Goal: Understand process/instructions: Learn how to perform a task or action

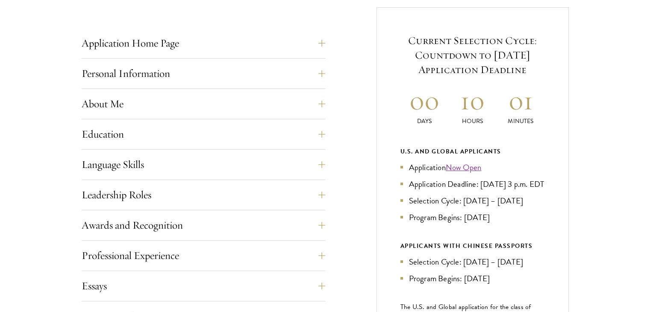
scroll to position [333, 0]
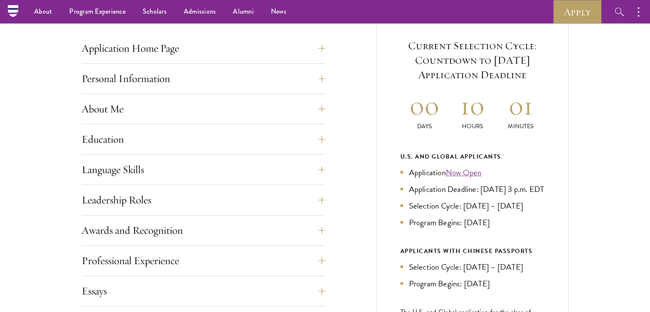
click at [316, 59] on div "Application Home Page The online application form must be completed in English.…" at bounding box center [203, 51] width 243 height 26
click at [318, 76] on button "Personal Information" at bounding box center [209, 78] width 243 height 20
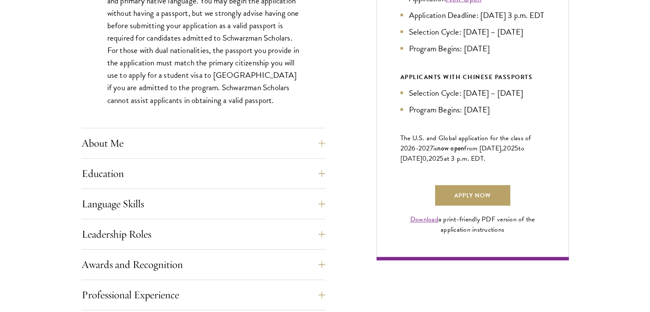
scroll to position [507, 0]
click at [323, 135] on button "About Me" at bounding box center [209, 142] width 243 height 20
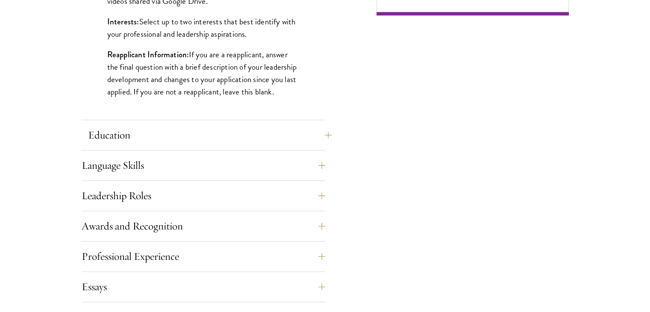
scroll to position [753, 0]
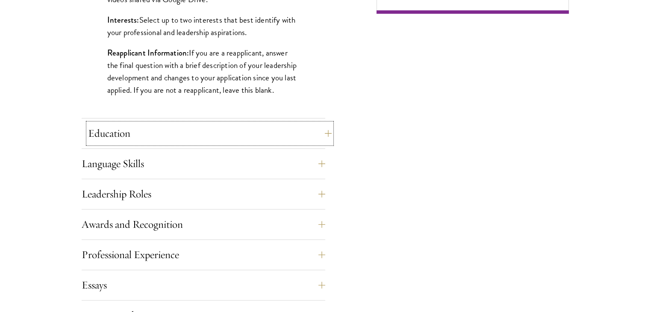
click at [320, 135] on button "Education" at bounding box center [209, 133] width 243 height 20
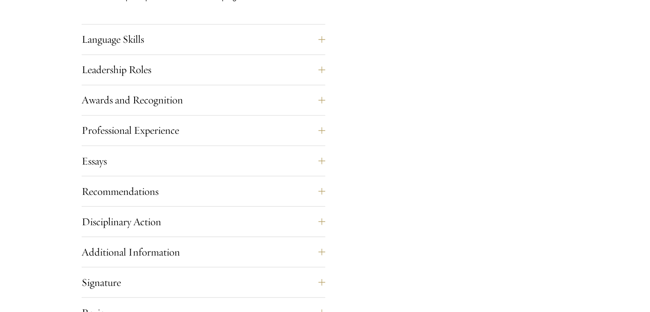
scroll to position [1471, 0]
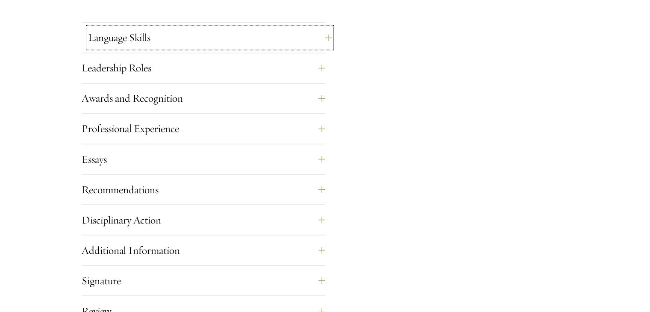
click at [315, 37] on button "Language Skills" at bounding box center [209, 37] width 243 height 20
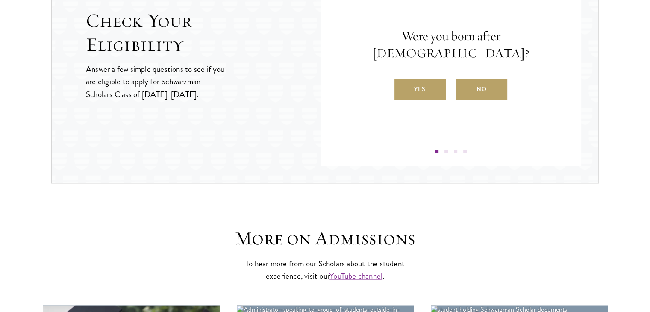
click at [315, 37] on h2 "Check Your Eligibility" at bounding box center [203, 33] width 234 height 48
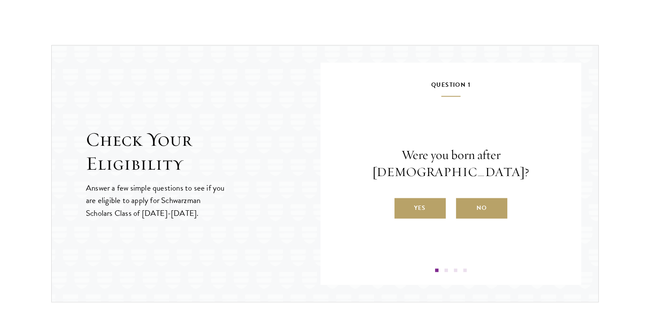
scroll to position [1281, 0]
click at [437, 197] on label "Yes" at bounding box center [419, 207] width 51 height 20
click at [402, 198] on input "Yes" at bounding box center [398, 202] width 8 height 8
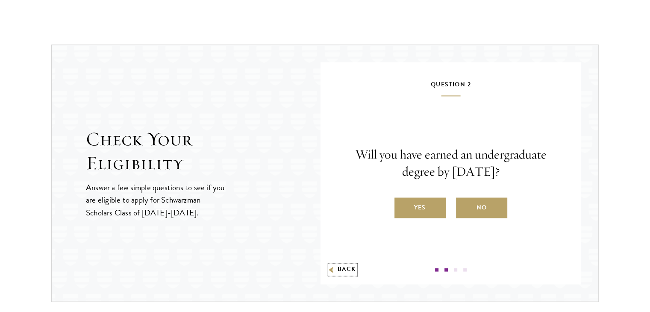
click at [342, 272] on button "Back" at bounding box center [342, 269] width 27 height 9
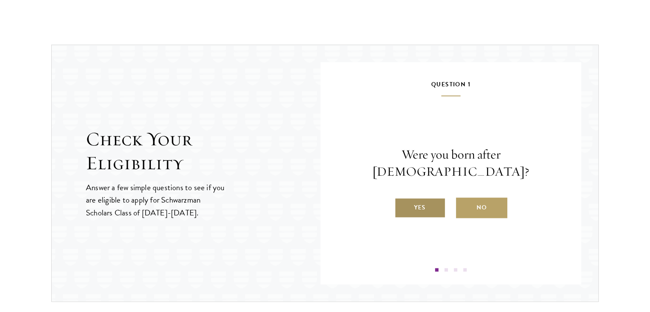
click at [413, 197] on label "Yes" at bounding box center [419, 207] width 51 height 20
click at [402, 198] on input "Yes" at bounding box center [398, 202] width 8 height 8
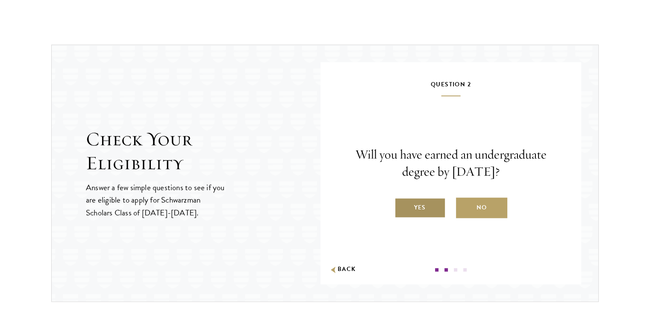
click at [419, 201] on label "Yes" at bounding box center [419, 207] width 51 height 20
click at [402, 201] on input "Yes" at bounding box center [398, 202] width 8 height 8
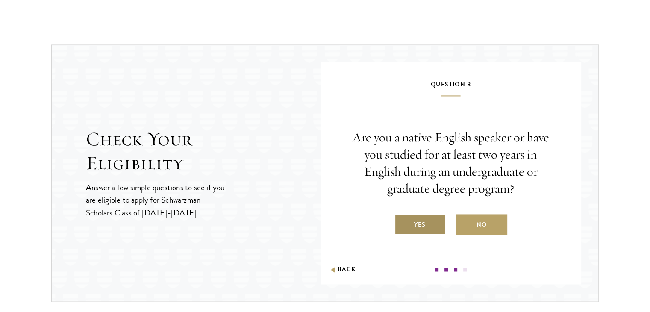
click at [411, 214] on label "Yes" at bounding box center [419, 224] width 51 height 20
click at [402, 215] on input "Yes" at bounding box center [398, 219] width 8 height 8
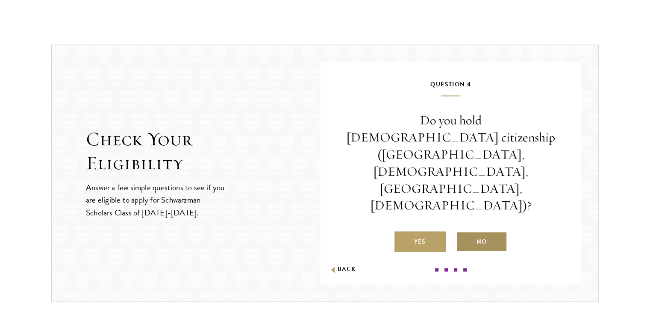
click at [476, 231] on label "No" at bounding box center [481, 241] width 51 height 20
click at [463, 232] on input "No" at bounding box center [460, 236] width 8 height 8
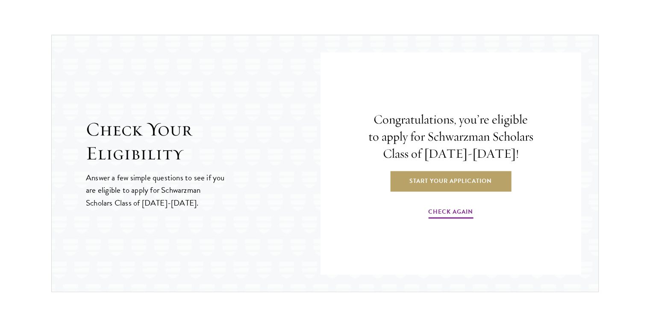
scroll to position [1320, 0]
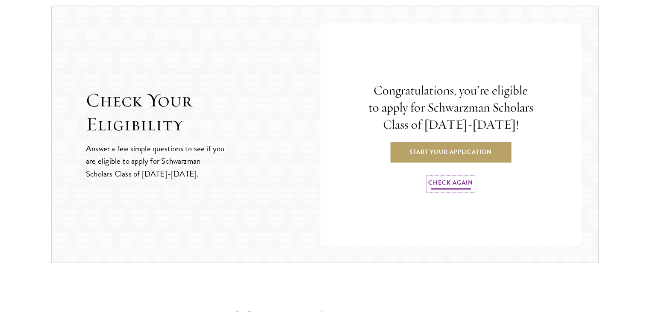
click at [464, 181] on link "Check Again" at bounding box center [450, 183] width 45 height 13
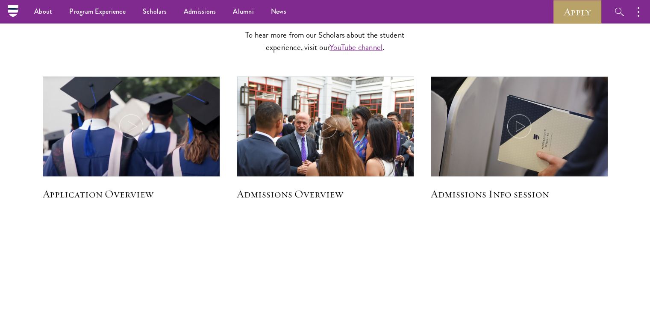
scroll to position [1627, 0]
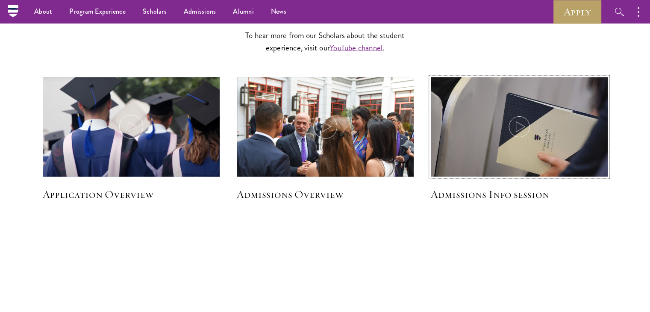
click at [514, 123] on icon at bounding box center [519, 127] width 24 height 24
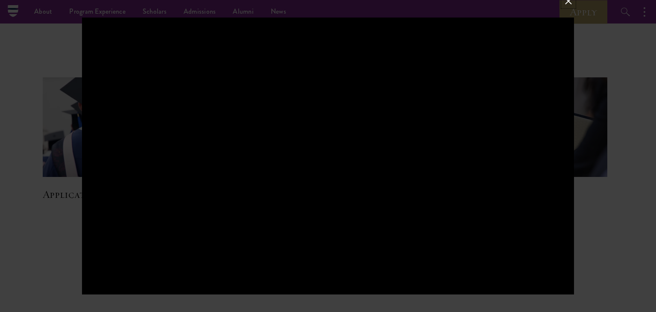
click at [568, 0] on button at bounding box center [568, 1] width 11 height 11
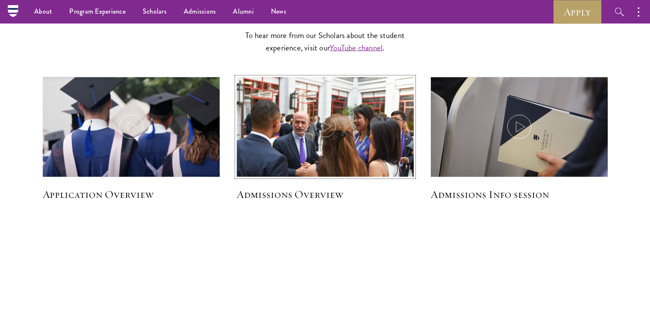
click at [316, 125] on icon at bounding box center [325, 127] width 24 height 24
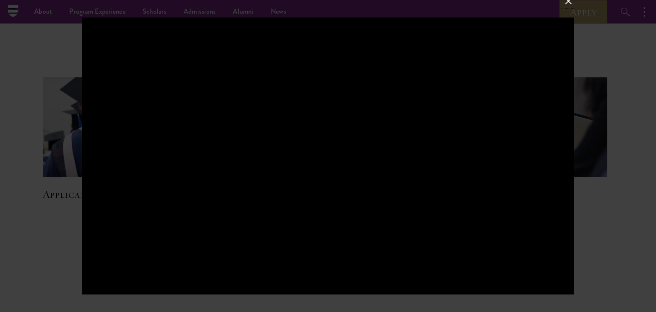
click at [568, 3] on button at bounding box center [568, 1] width 11 height 11
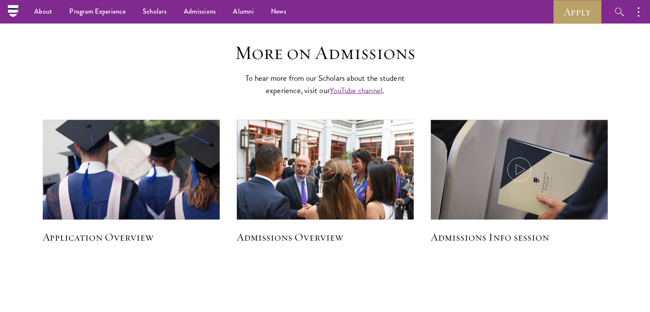
scroll to position [1584, 0]
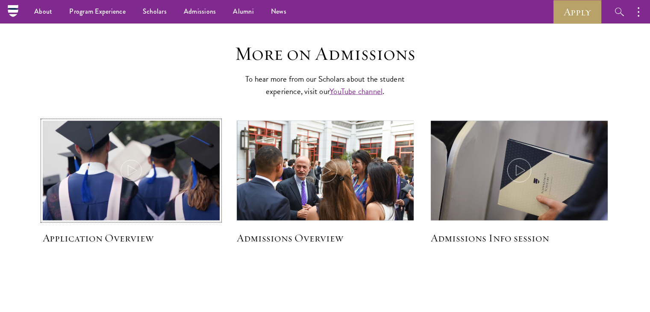
click at [123, 164] on icon at bounding box center [131, 170] width 24 height 24
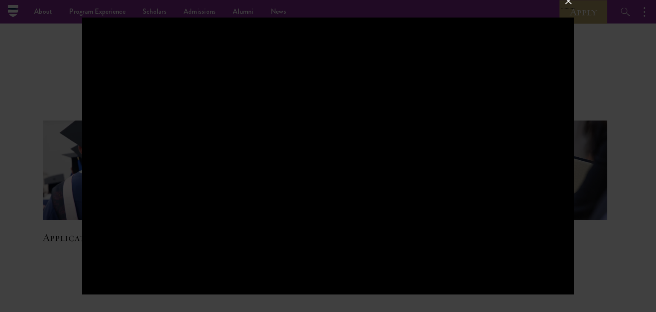
click at [566, 3] on button at bounding box center [568, 1] width 11 height 11
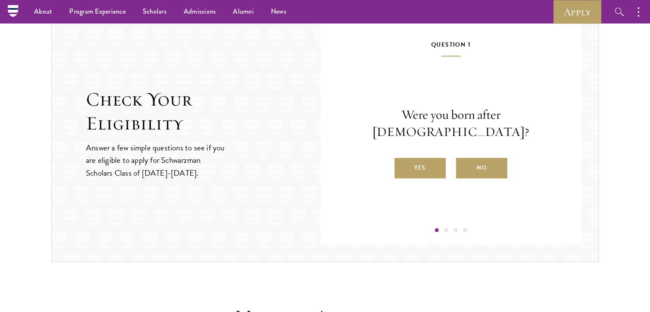
scroll to position [1319, 0]
